Goal: Information Seeking & Learning: Learn about a topic

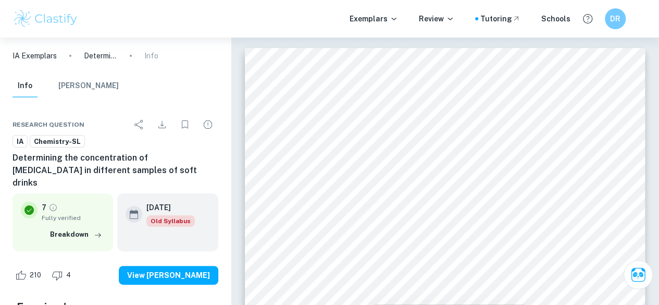
click at [43, 7] on div "Exemplars Review Tutoring Schools DR" at bounding box center [329, 19] width 659 height 38
click at [74, 23] on img at bounding box center [46, 18] width 66 height 21
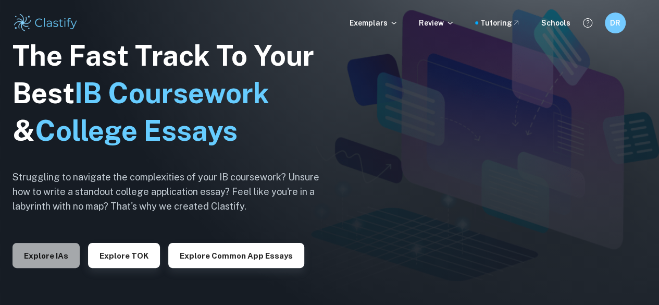
click at [54, 257] on button "Explore IAs" at bounding box center [46, 255] width 67 height 25
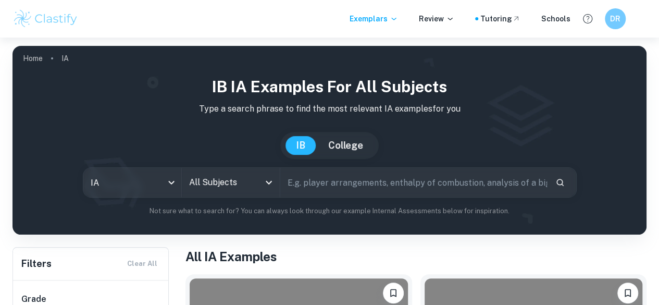
click at [310, 190] on input "text" at bounding box center [413, 182] width 267 height 29
paste input "How does temperature affect the vitamin C content in orange juice (measured by …"
type input "How does temperature affect the vitamin C content in orange juice (measured by …"
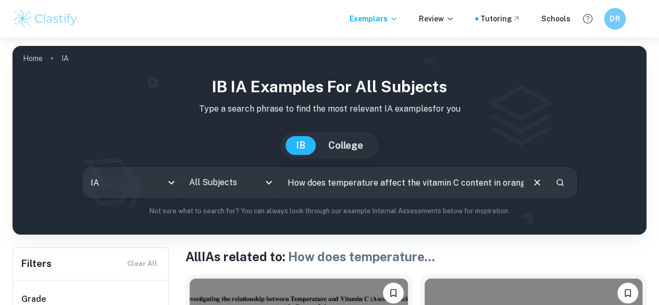
click at [612, 29] on div "Exemplars Review Tutoring Schools DR" at bounding box center [329, 19] width 659 height 38
click at [608, 13] on div "DR" at bounding box center [615, 19] width 22 height 22
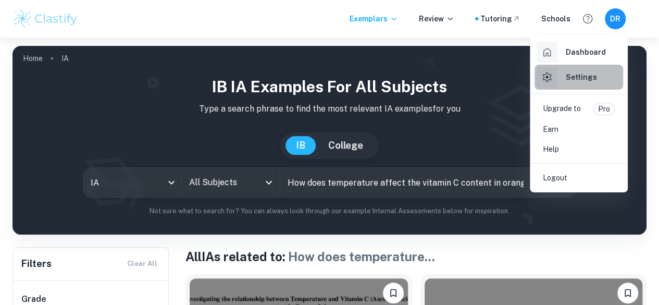
click at [606, 72] on link "Settings" at bounding box center [579, 77] width 89 height 25
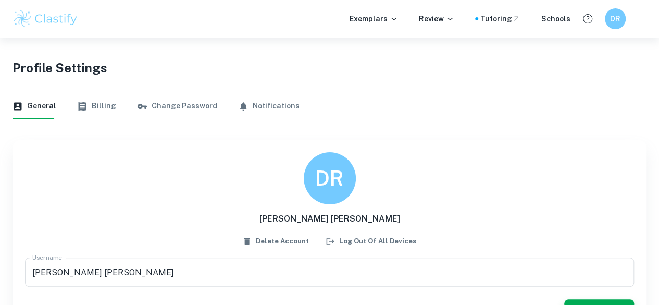
click at [50, 41] on div "Profile Settings" at bounding box center [330, 66] width 634 height 56
click at [51, 33] on div "Exemplars Review Tutoring Schools DR" at bounding box center [329, 19] width 659 height 38
drag, startPoint x: 58, startPoint y: 14, endPoint x: 31, endPoint y: 28, distance: 30.5
click at [31, 28] on img at bounding box center [46, 18] width 66 height 21
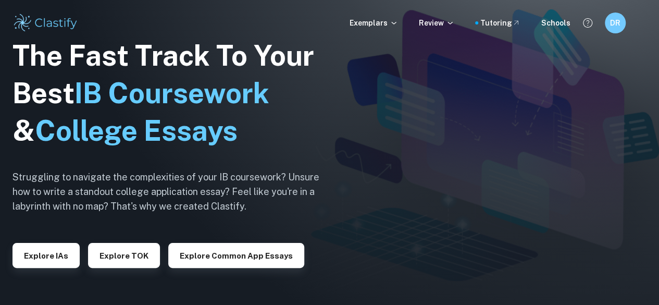
click at [63, 272] on div "The Fast Track To Your Best IB Coursework & College Essays Struggling to naviga…" at bounding box center [174, 152] width 323 height 357
click at [62, 255] on button "Explore IAs" at bounding box center [46, 255] width 67 height 25
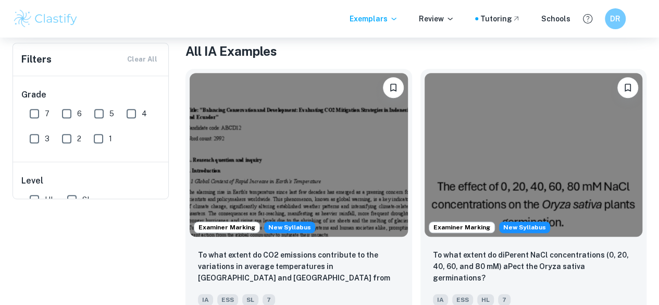
scroll to position [33, 0]
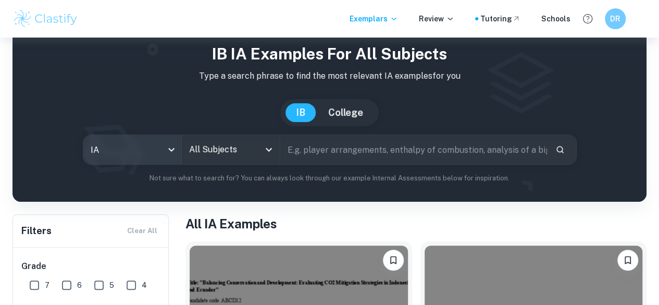
click at [170, 149] on body "We value your privacy We use cookies to enhance your browsing experience, serve…" at bounding box center [329, 157] width 659 height 305
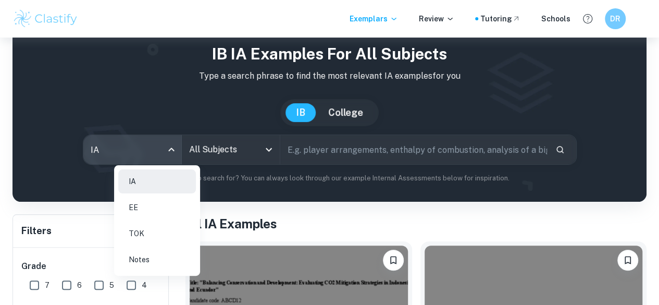
click at [231, 161] on div at bounding box center [329, 152] width 659 height 305
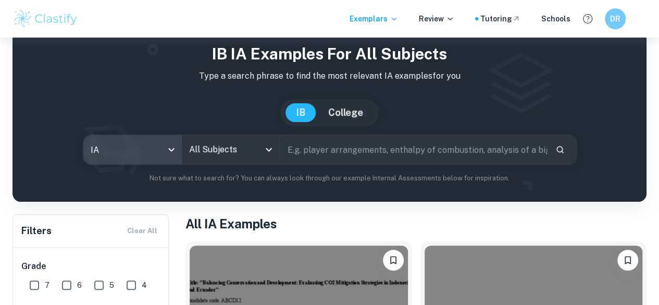
click at [236, 152] on input "All Subjects" at bounding box center [223, 150] width 73 height 20
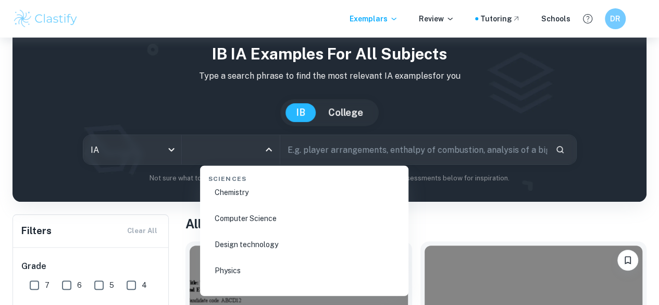
scroll to position [1659, 0]
click at [231, 195] on li "Chemistry" at bounding box center [304, 194] width 200 height 24
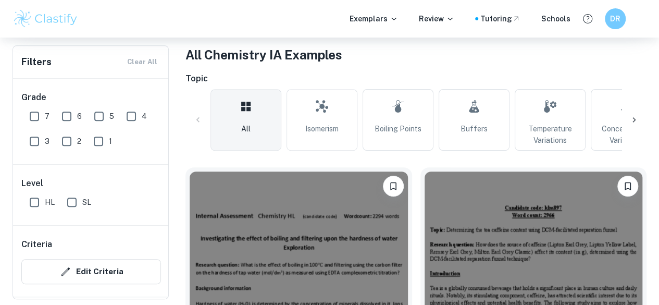
scroll to position [1, 0]
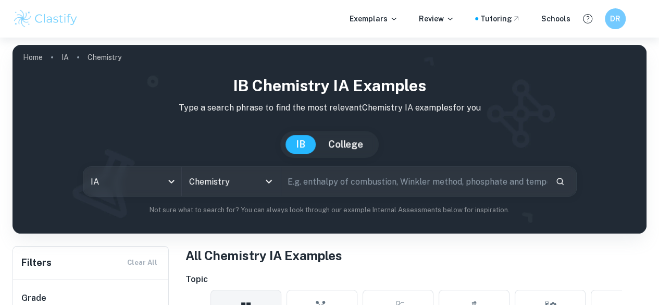
click at [336, 188] on input "text" at bounding box center [413, 181] width 267 height 29
paste input "How does temperature affect the vitamin C content in orange juice (measured by …"
type input "How does temperature affect the vitamin C content in orange juice (measured by …"
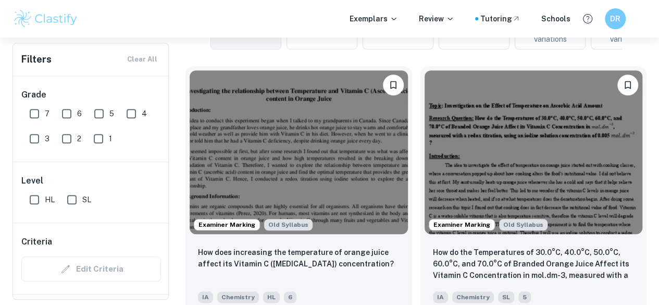
scroll to position [305, 0]
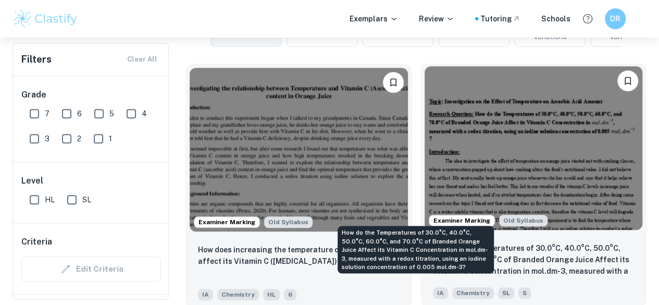
click at [433, 242] on p "How do the Temperatures of 30.0°C, 40.0°C, 50.0°C, 60.0°C, and 70.0°C of Brande…" at bounding box center [534, 259] width 202 height 35
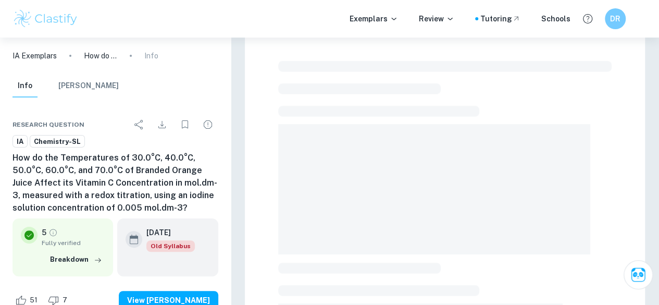
scroll to position [20, 0]
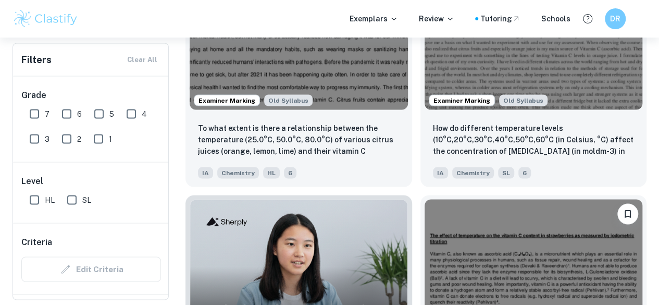
scroll to position [937, 0]
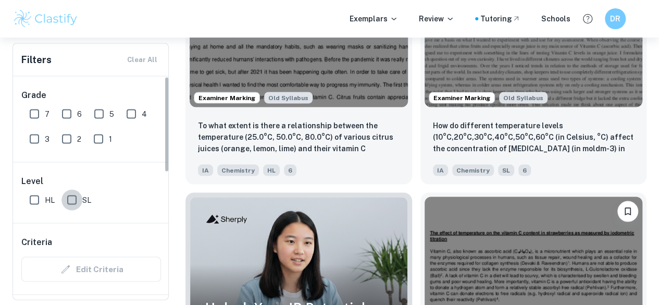
click at [72, 195] on input "SL" at bounding box center [72, 199] width 21 height 21
checkbox input "true"
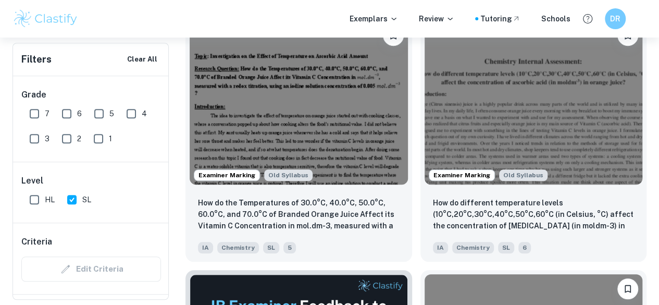
scroll to position [377, 0]
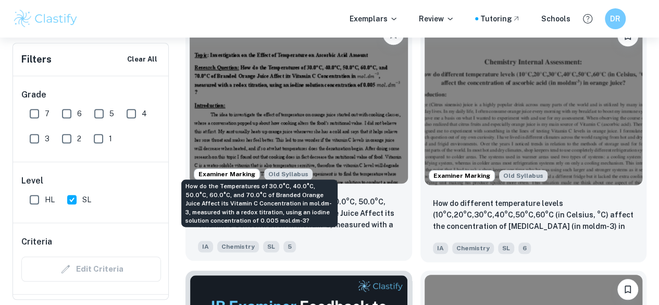
click at [297, 196] on p "How do the Temperatures of 30.0°C, 40.0°C, 50.0°C, 60.0°C, and 70.0°C of Brande…" at bounding box center [299, 213] width 202 height 35
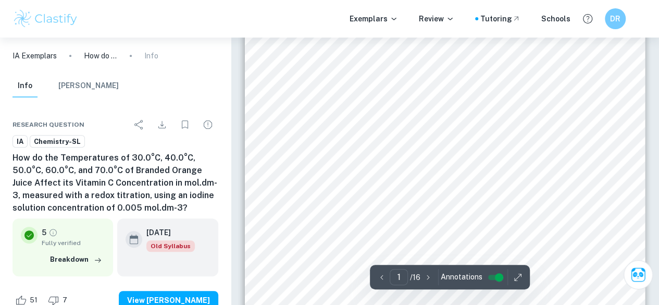
scroll to position [242, 0]
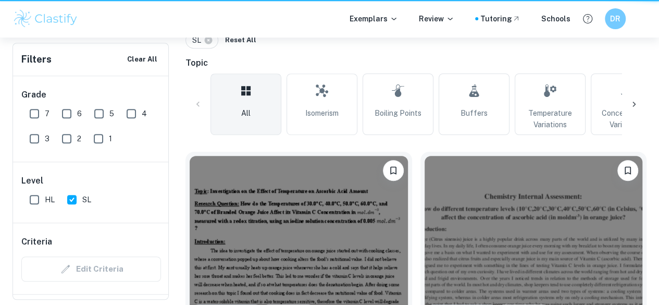
scroll to position [377, 0]
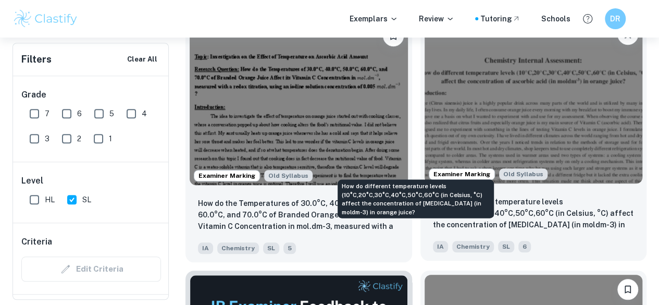
click at [433, 196] on p "How do different temperature levels (10°C,20°C,30°C,40°C,50°C,60°C (in Celsius,…" at bounding box center [534, 213] width 202 height 35
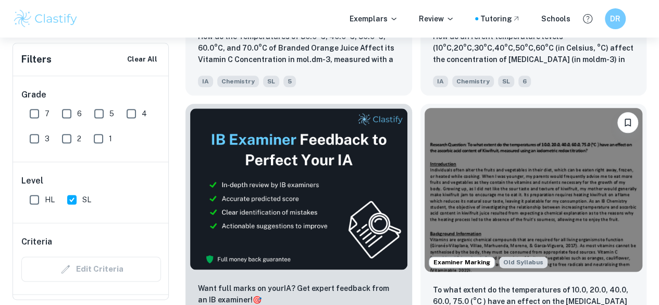
scroll to position [543, 0]
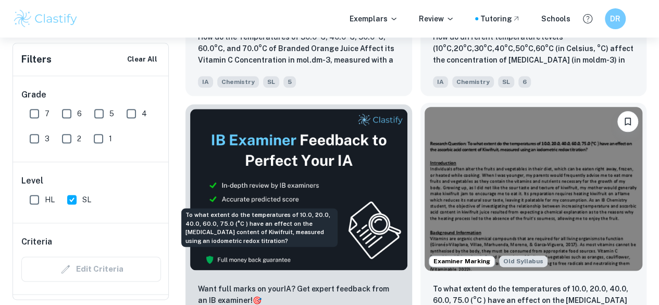
click at [433, 283] on p "To what extent do the temperatures of 10.0, 20.0, 40.0, 60.0, 75.0 (°C ) have a…" at bounding box center [534, 300] width 202 height 35
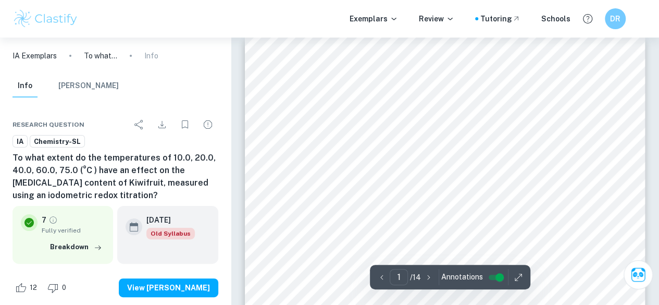
scroll to position [13, 0]
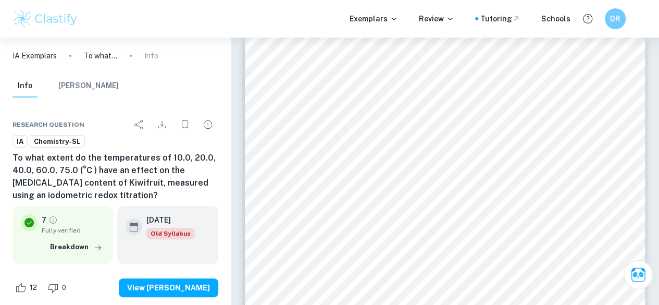
click at [82, 17] on div "Exemplars Review Tutoring Schools DR" at bounding box center [329, 18] width 659 height 21
click at [68, 16] on img at bounding box center [46, 18] width 66 height 21
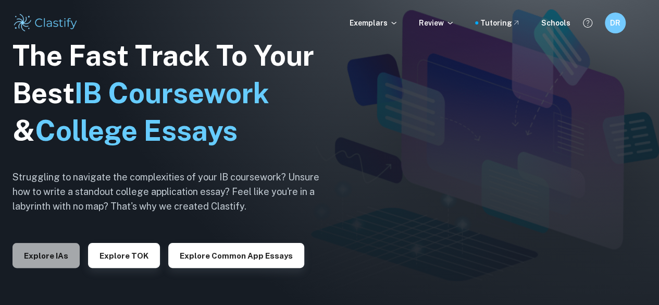
click at [47, 258] on button "Explore IAs" at bounding box center [46, 255] width 67 height 25
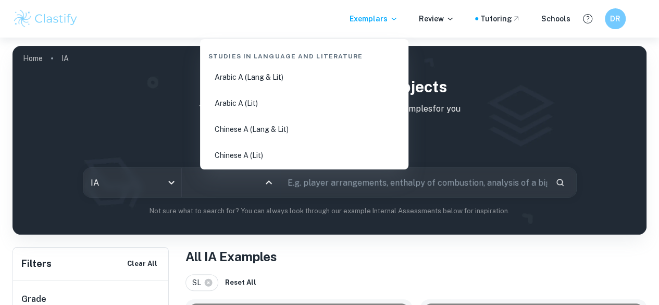
click at [224, 192] on input "All Subjects" at bounding box center [223, 183] width 73 height 20
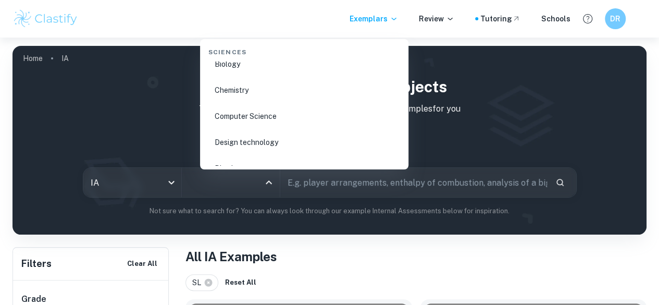
scroll to position [1637, 0]
click at [234, 84] on li "Chemistry" at bounding box center [304, 89] width 200 height 24
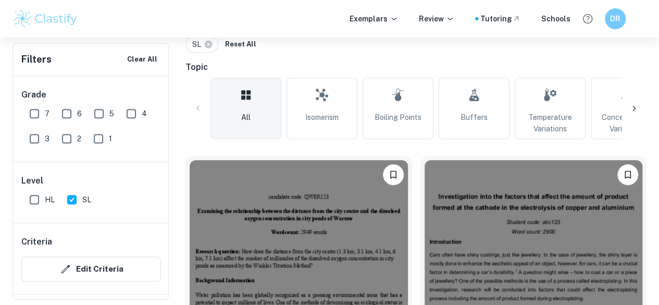
scroll to position [240, 0]
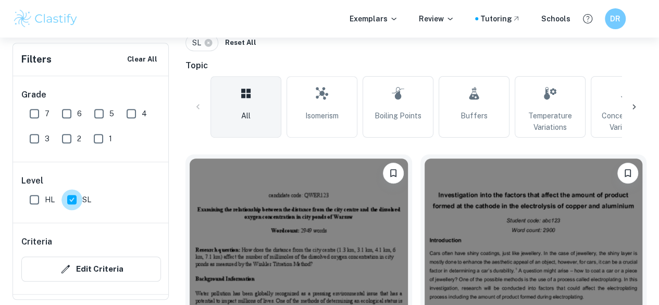
click at [78, 199] on input "SL" at bounding box center [72, 199] width 21 height 21
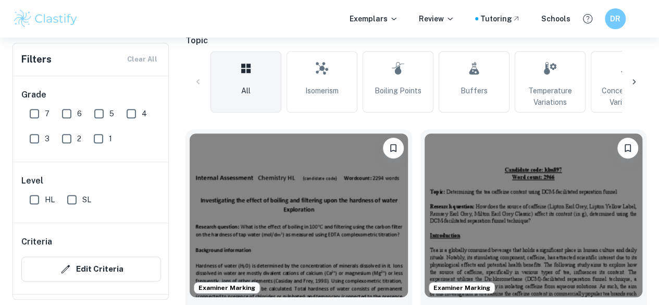
click at [78, 199] on input "SL" at bounding box center [72, 199] width 21 height 21
checkbox input "true"
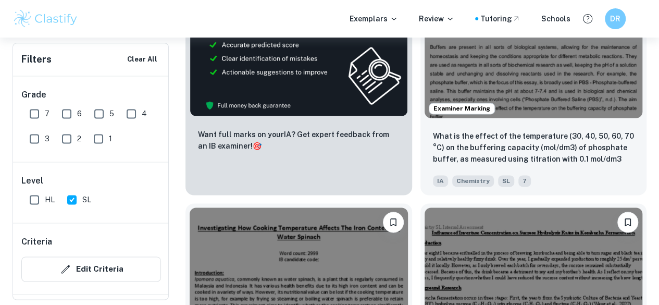
scroll to position [698, 0]
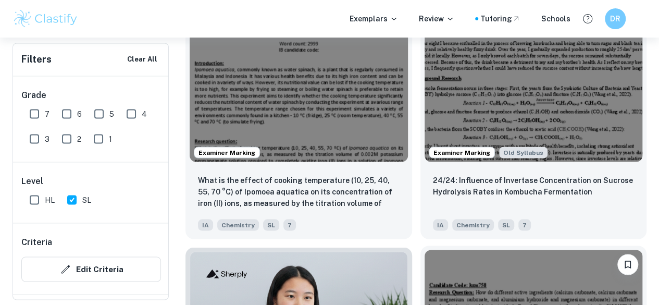
scroll to position [907, 0]
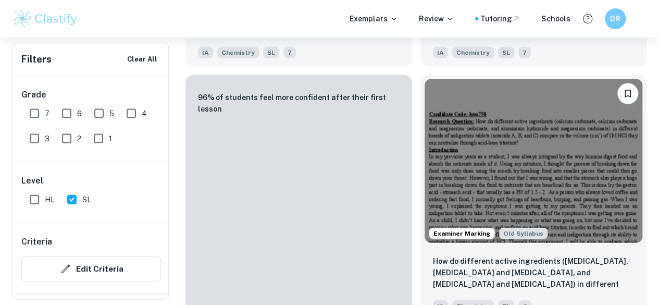
scroll to position [1080, 0]
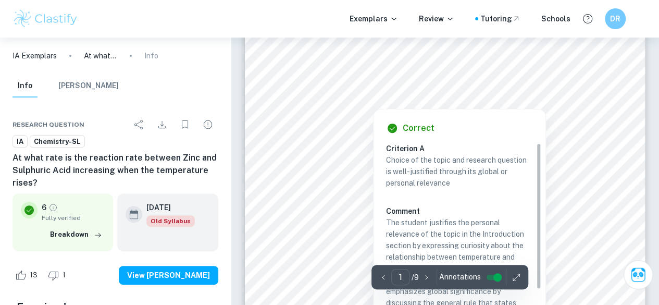
scroll to position [149, 0]
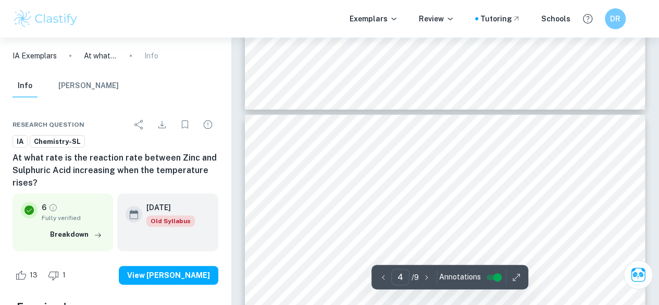
type input "5"
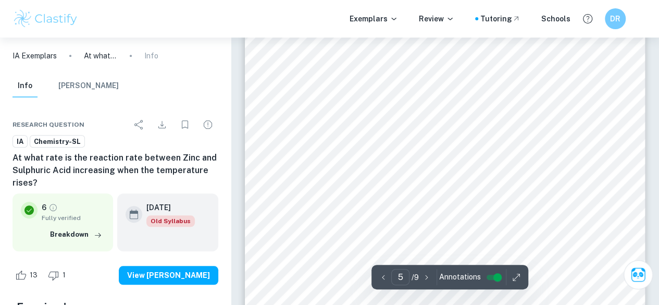
scroll to position [2335, 0]
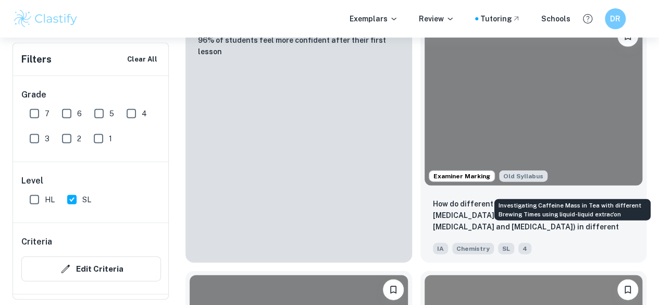
scroll to position [1143, 0]
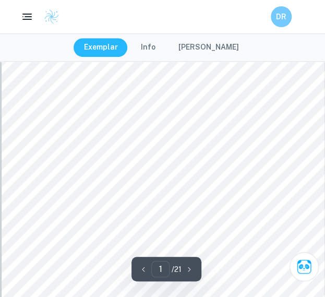
scroll to position [136, 0]
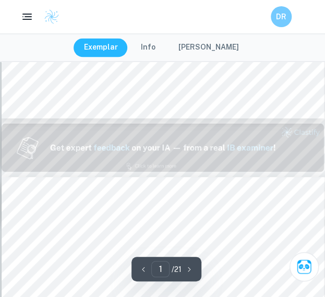
type input "2"
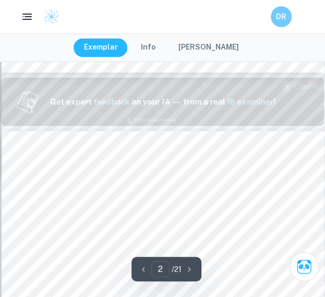
scroll to position [417, 0]
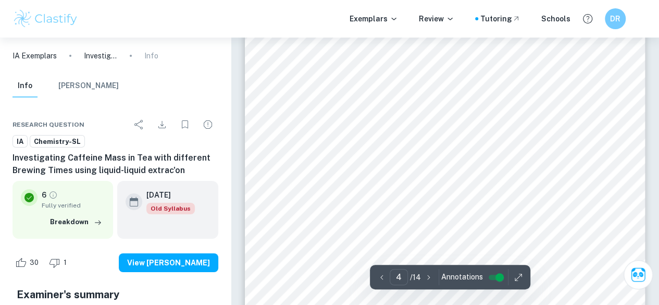
scroll to position [1756, 0]
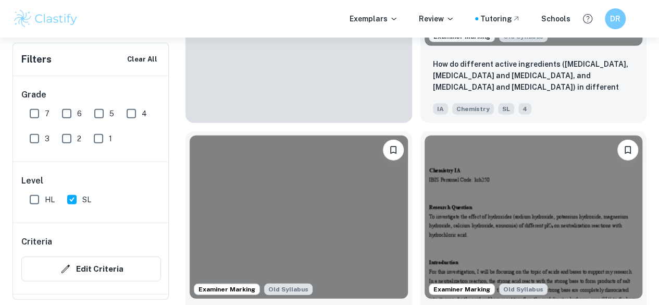
scroll to position [1275, 0]
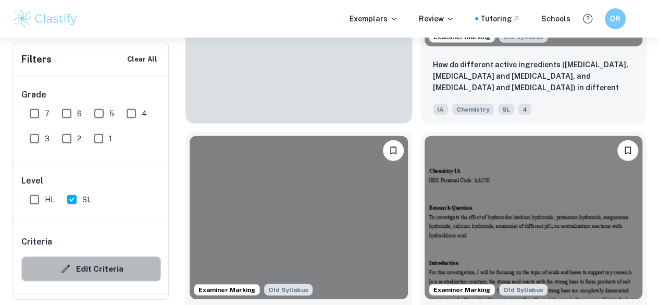
click at [136, 263] on button "Edit Criteria" at bounding box center [91, 268] width 140 height 25
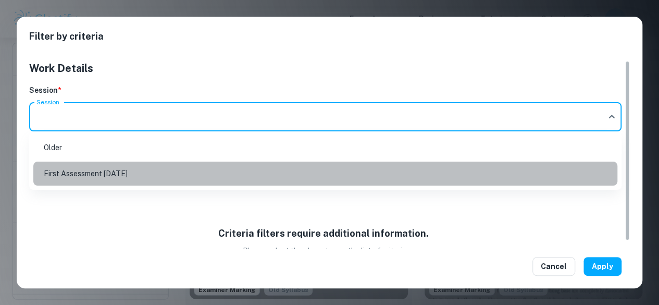
click at [203, 168] on li "First Assessment May 2025" at bounding box center [325, 174] width 584 height 24
type input "m25"
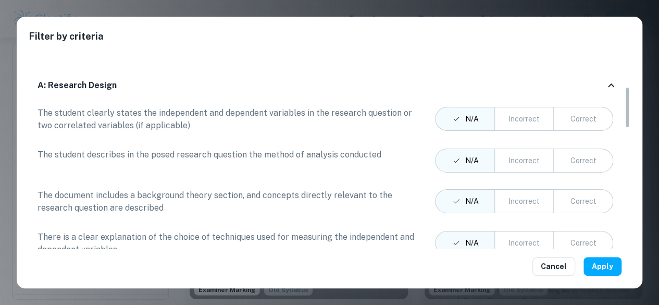
scroll to position [117, 0]
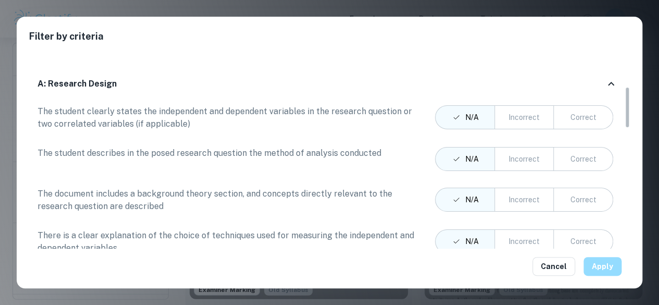
click at [604, 264] on button "Apply" at bounding box center [603, 266] width 38 height 19
checkbox input "true"
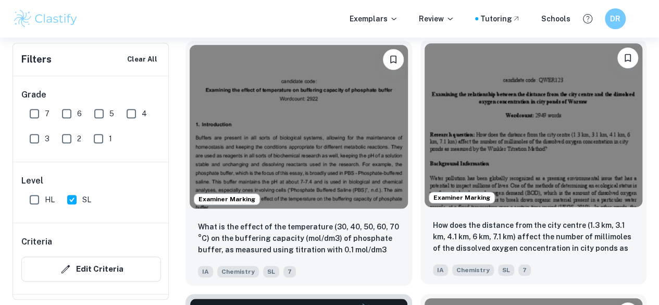
scroll to position [354, 0]
click at [421, 211] on div "How does the distance from the city centre (1.3 km, 3.1 km, 4.1 km, 6 km, 7.1 k…" at bounding box center [534, 247] width 227 height 73
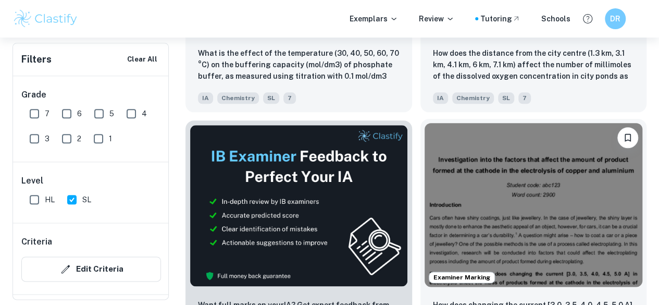
scroll to position [528, 0]
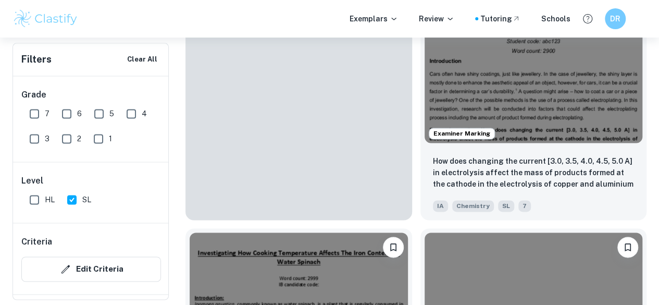
scroll to position [672, 0]
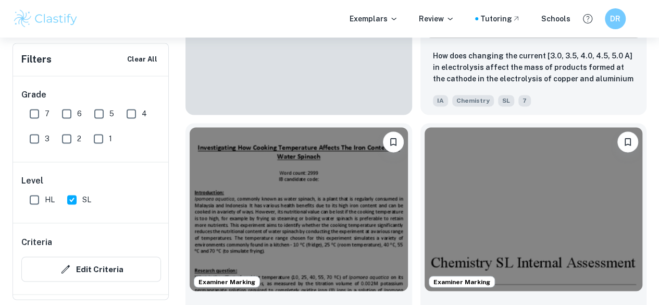
scroll to position [777, 0]
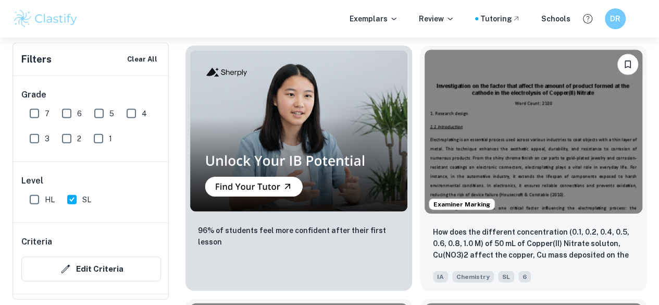
scroll to position [1122, 0]
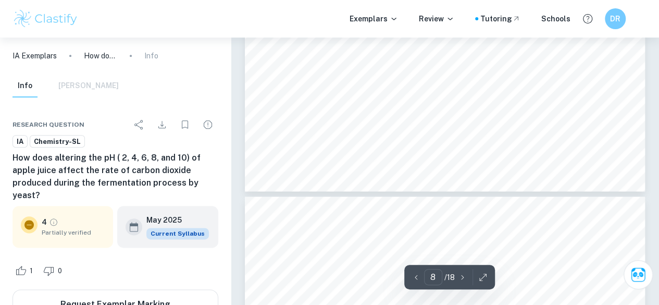
scroll to position [4479, 0]
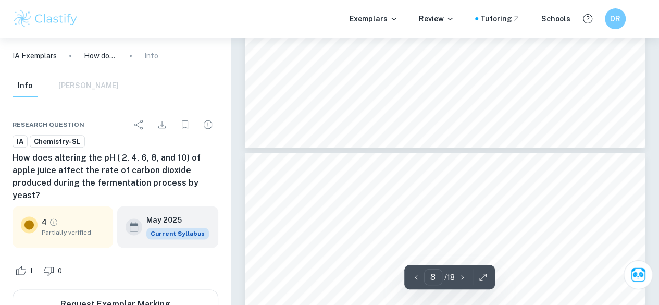
type input "9"
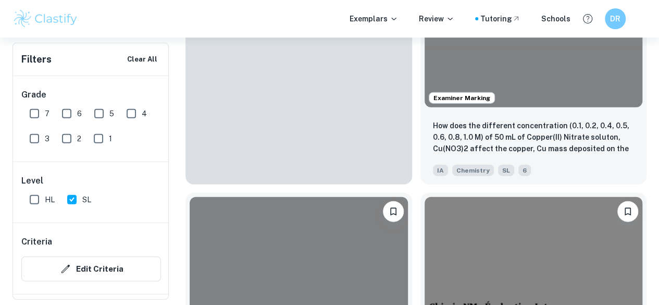
scroll to position [1220, 0]
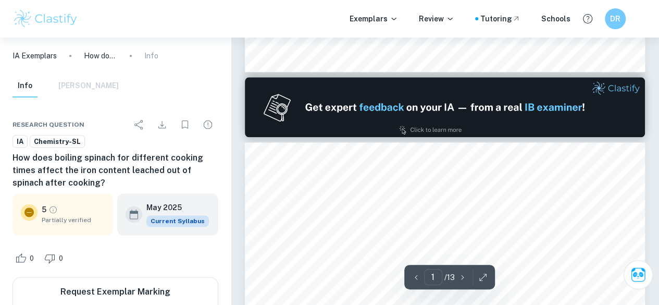
type input "2"
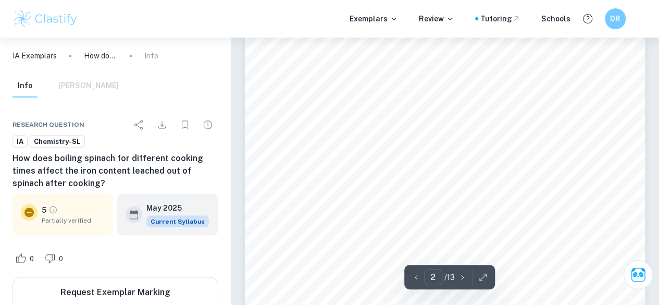
scroll to position [833, 0]
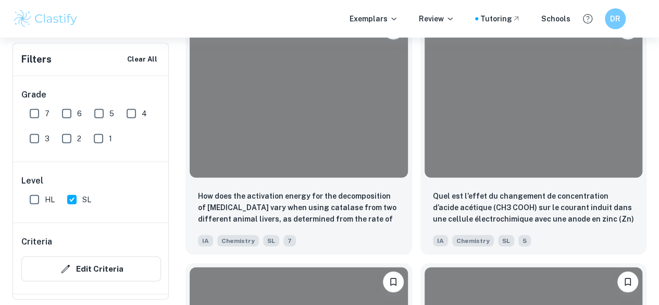
scroll to position [1397, 0]
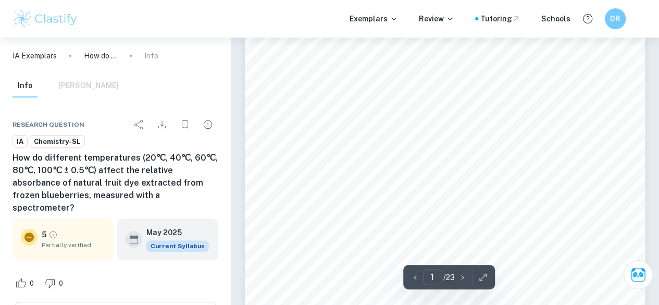
scroll to position [90, 0]
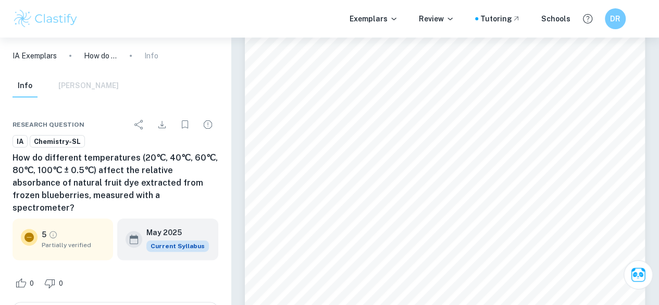
click at [77, 24] on img at bounding box center [46, 18] width 66 height 21
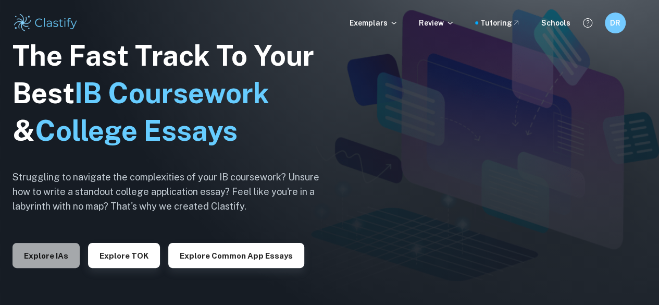
click at [66, 252] on button "Explore IAs" at bounding box center [46, 255] width 67 height 25
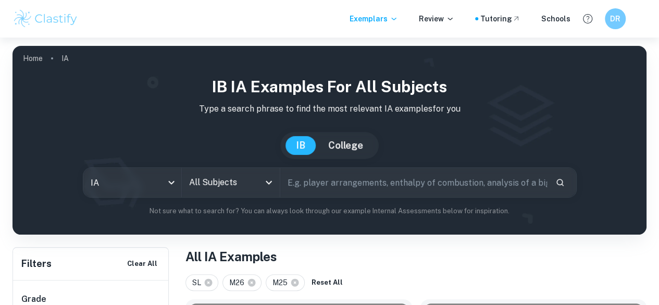
click at [327, 195] on input "text" at bounding box center [413, 182] width 267 height 29
paste input "How does temperature affect the vitamin C content in orange juice (measured by …"
type input "How does temperature affect the vitamin C content in orange juice (measured by …"
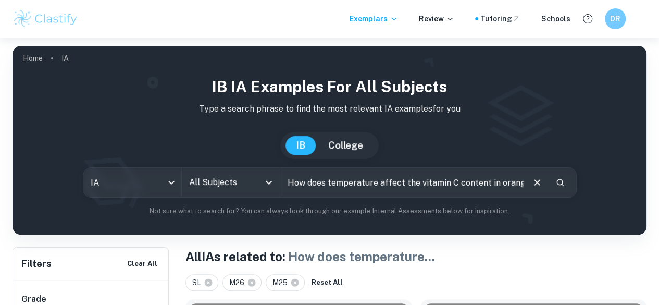
scroll to position [177, 0]
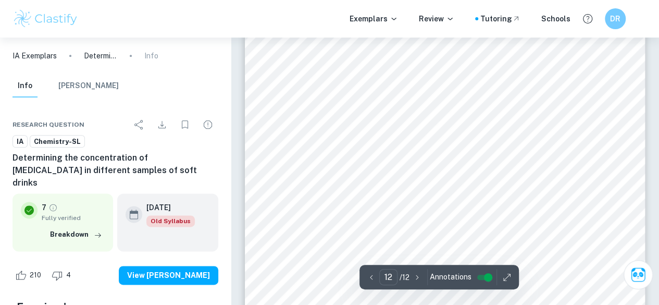
scroll to position [6669, 0]
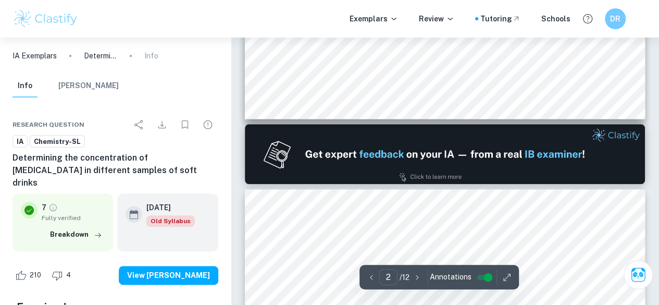
type input "1"
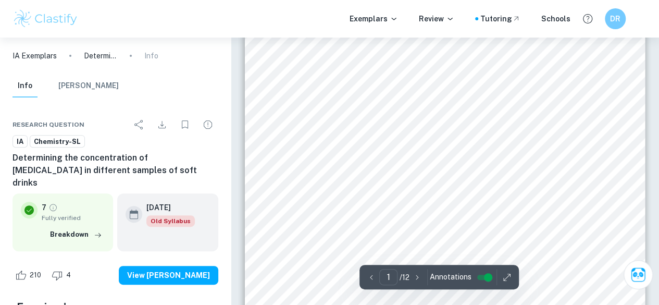
scroll to position [0, 0]
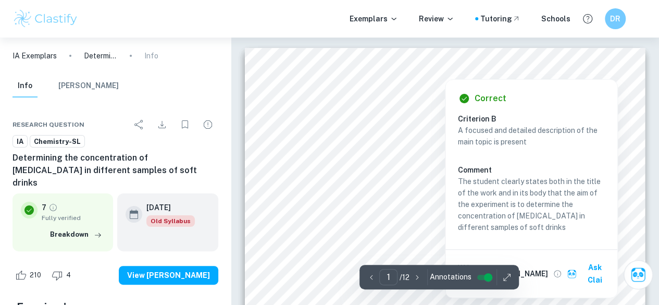
click at [324, 73] on div at bounding box center [444, 72] width 323 height 9
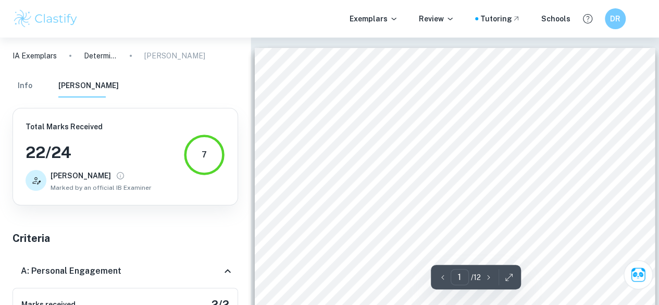
drag, startPoint x: 287, startPoint y: 71, endPoint x: 494, endPoint y: 82, distance: 207.2
drag, startPoint x: 579, startPoint y: 87, endPoint x: 496, endPoint y: 64, distance: 85.5
click at [324, 76] on div at bounding box center [454, 72] width 323 height 9
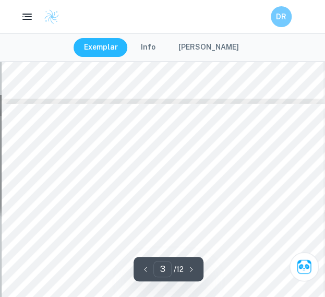
scroll to position [943, 0]
drag, startPoint x: 202, startPoint y: 183, endPoint x: 11, endPoint y: 166, distance: 191.6
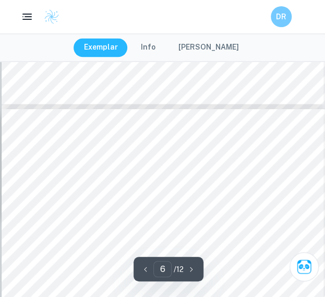
scroll to position [2319, 0]
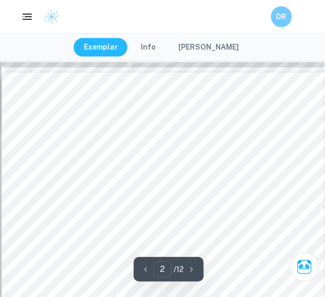
type input "1"
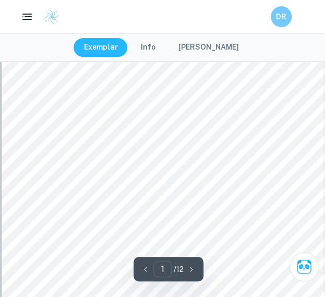
scroll to position [0, 0]
